Goal: Complete application form

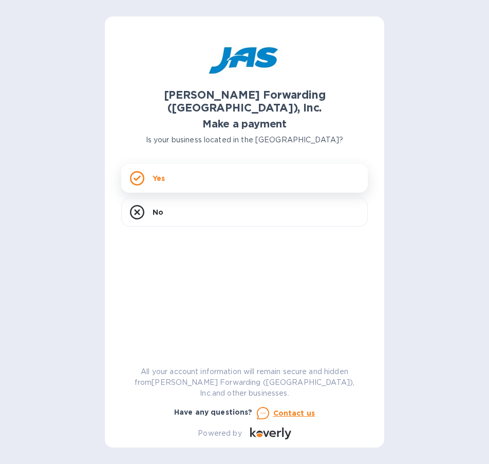
click at [156, 173] on p "Yes" at bounding box center [159, 178] width 12 height 10
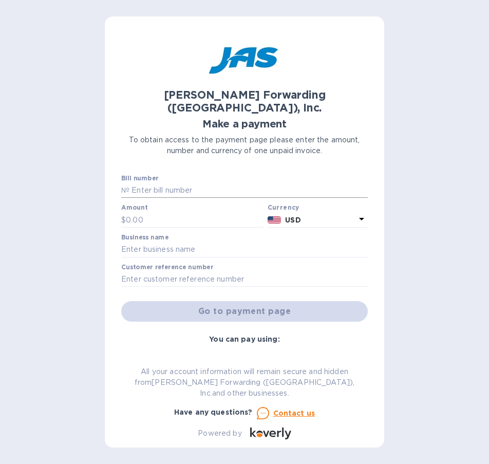
click at [137, 183] on input "text" at bounding box center [249, 190] width 239 height 15
paste input "LAX503418770"
type input "LAX503418770"
click at [137, 212] on input "text" at bounding box center [195, 219] width 138 height 15
paste input "847.68"
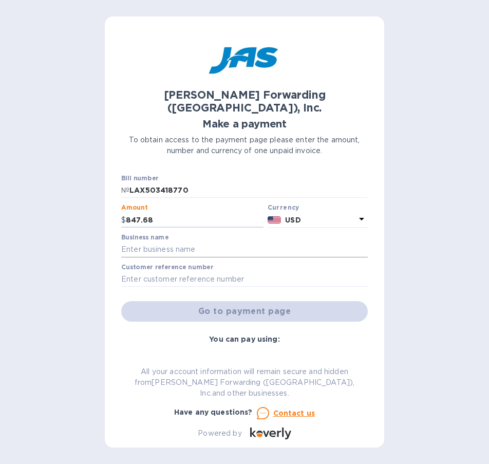
type input "847.68"
click at [143, 242] on input "text" at bounding box center [244, 249] width 247 height 15
click at [136, 242] on input "text" at bounding box center [244, 249] width 247 height 15
paste input "BEFORES LLC DBA AFTERS ICE CREAM"
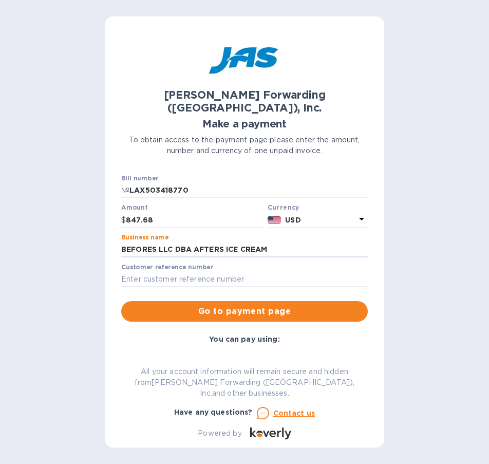
type input "BEFORES LLC DBA AFTERS ICE CREAM"
click at [416, 247] on div "[PERSON_NAME] Forwarding ([GEOGRAPHIC_DATA]), Inc. Make a payment To obtain acc…" at bounding box center [244, 232] width 489 height 464
click at [150, 272] on input "text" at bounding box center [244, 279] width 247 height 15
paste input "AFTICEHTD"
type input "AFTICEHTD"
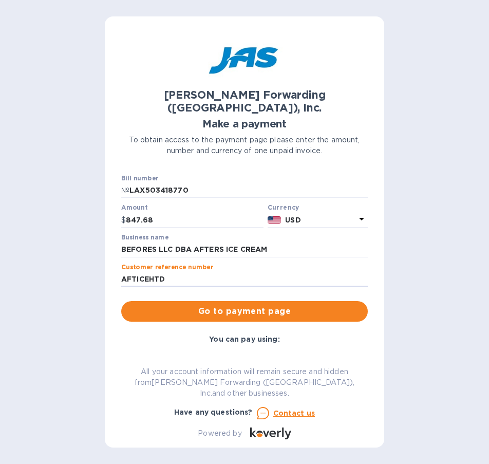
click at [271, 305] on span "Go to payment page" at bounding box center [245, 311] width 230 height 12
